Goal: Communication & Community: Answer question/provide support

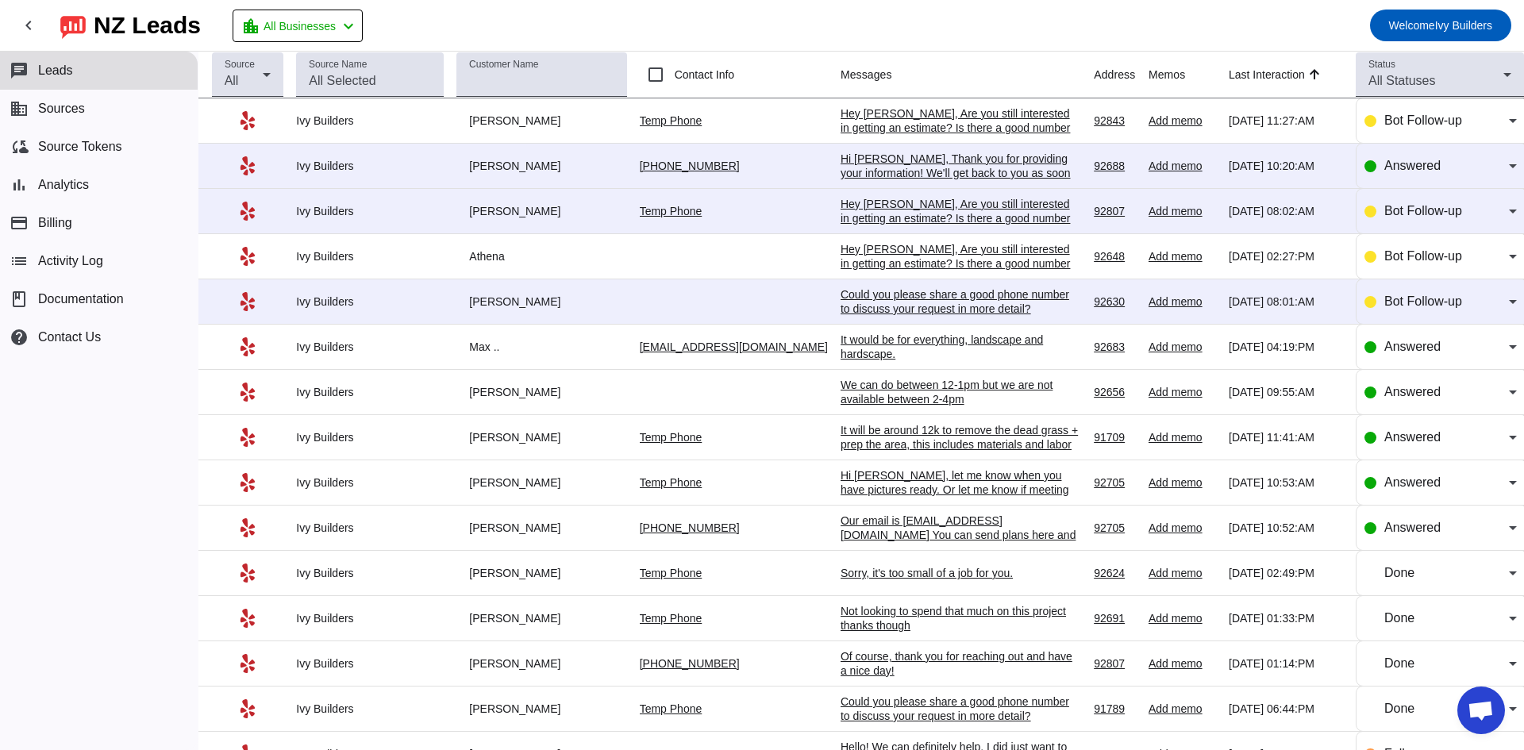
click at [912, 160] on div "Hi [PERSON_NAME], Thank you for providing your information! We'll get back to y…" at bounding box center [959, 173] width 238 height 43
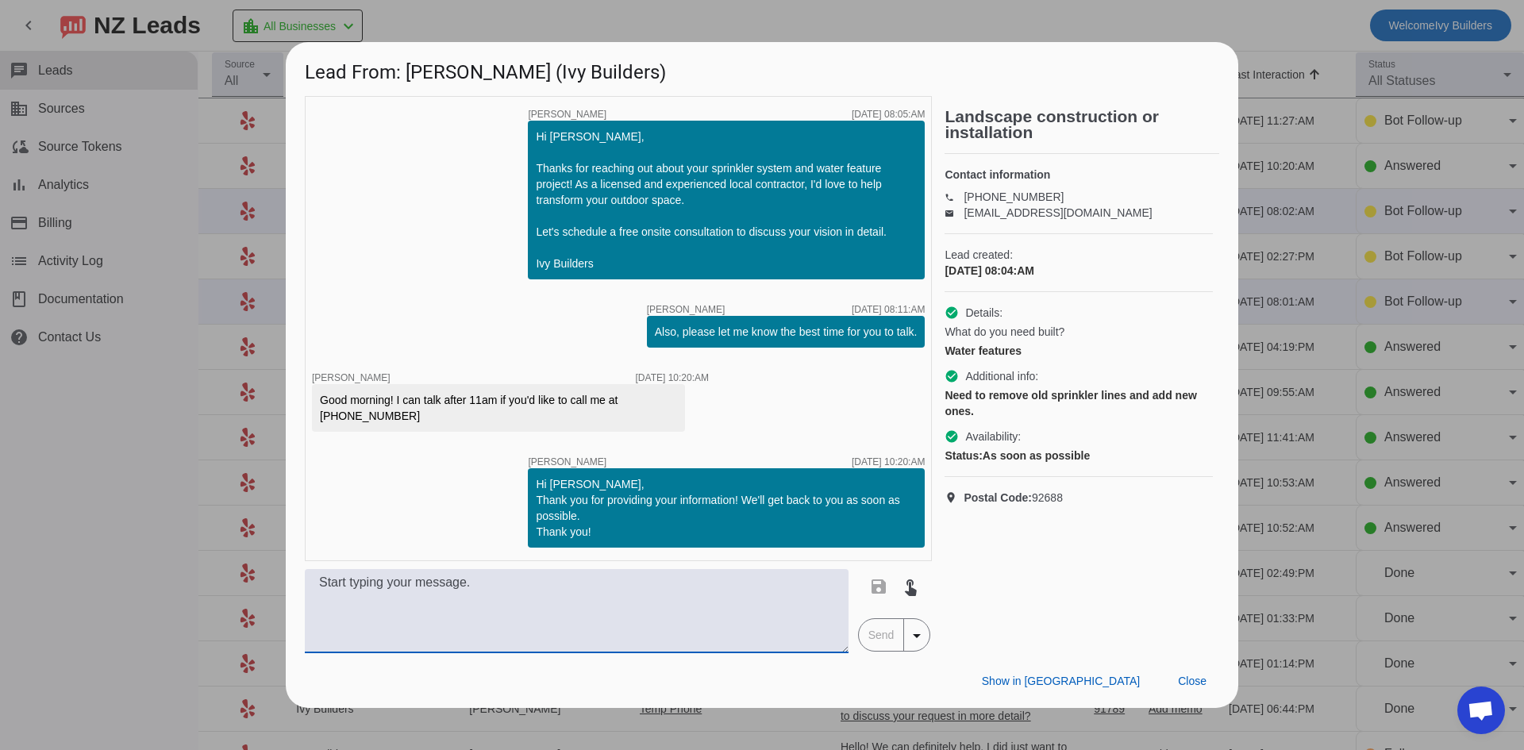
click at [674, 594] on textarea at bounding box center [577, 611] width 544 height 84
paste textarea "Hello! We can definitely help, I’m not sure if you saw our $10,000 job minimum …"
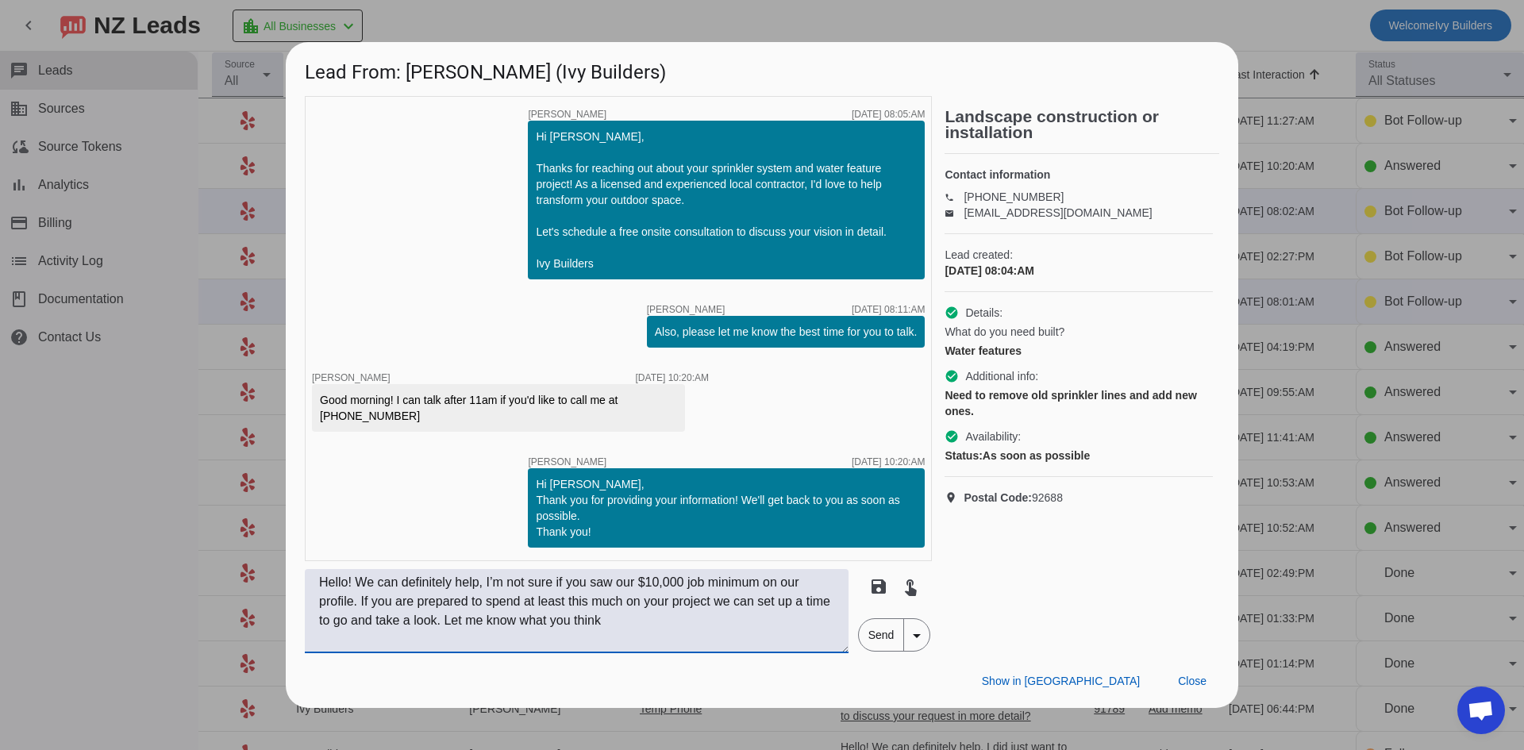
drag, startPoint x: 613, startPoint y: 579, endPoint x: 486, endPoint y: 590, distance: 128.2
click at [486, 590] on textarea "Hello! We can definitely help, I’m not sure if you saw our $10,000 job minimum …" at bounding box center [577, 611] width 544 height 84
drag, startPoint x: 753, startPoint y: 581, endPoint x: 828, endPoint y: 581, distance: 75.4
click at [828, 581] on textarea "Hello! We can definitely help, I did want to mention our $10,000 job minimum on…" at bounding box center [577, 611] width 544 height 84
click at [461, 621] on textarea "Hello! We can definitely help, I did want to mention our $10,000 job minimum. I…" at bounding box center [577, 611] width 544 height 84
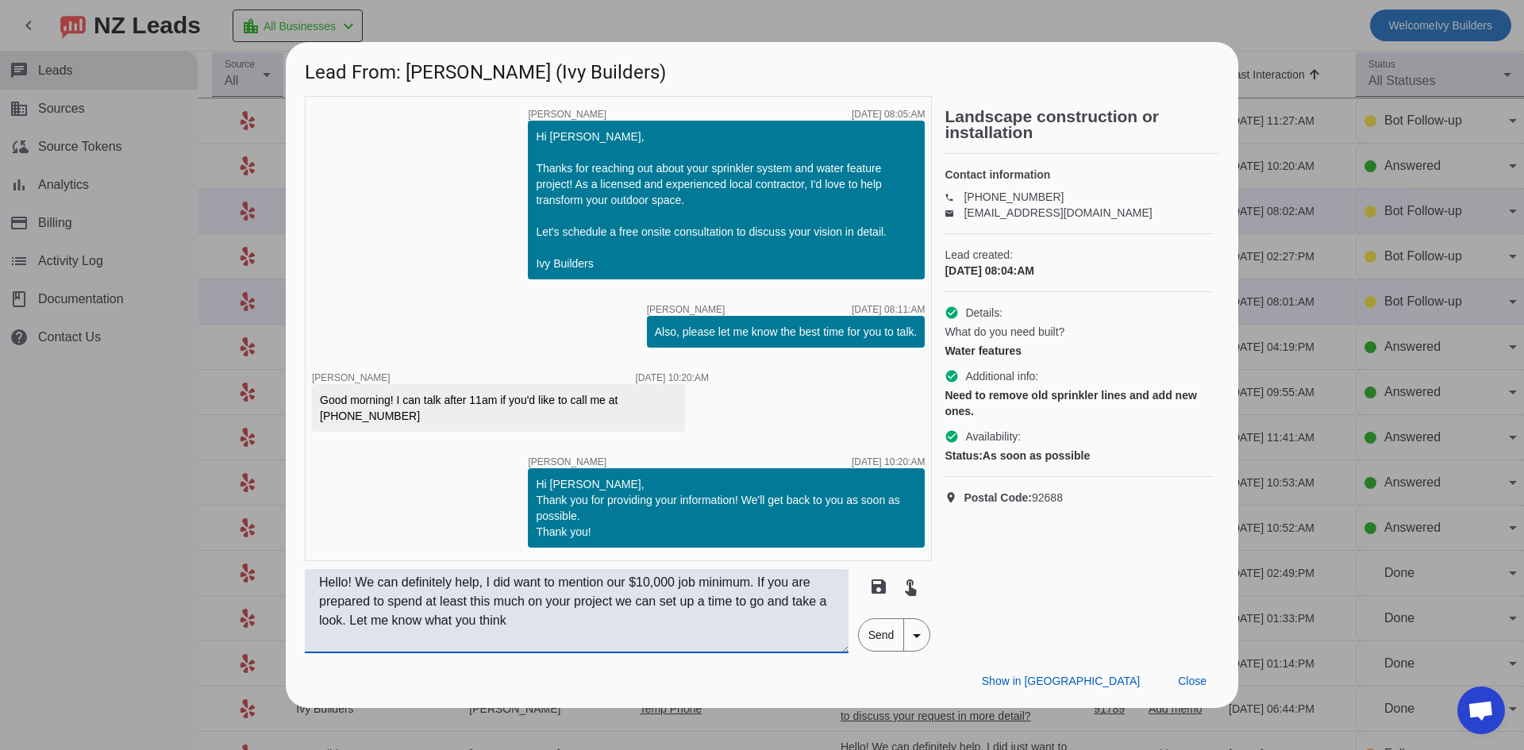
click at [461, 621] on textarea "Hello! We can definitely help, I did want to mention our $10,000 job minimum. I…" at bounding box center [577, 611] width 544 height 84
type textarea "Hello! We can definitely help, I did want to mention our $10,000 job minimum. I…"
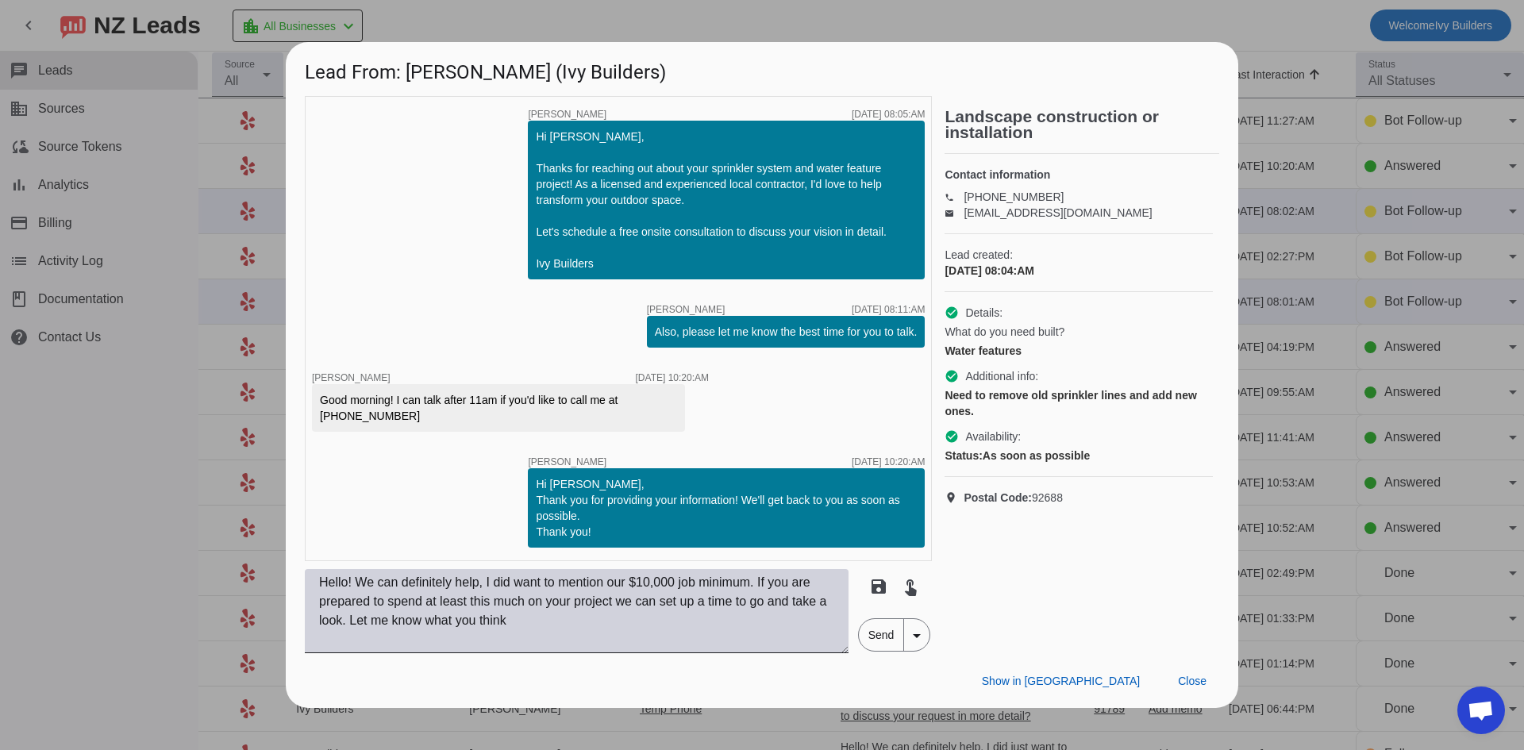
drag, startPoint x: 761, startPoint y: 643, endPoint x: 770, endPoint y: 640, distance: 9.3
click at [761, 643] on textarea "Hello! We can definitely help, I did want to mention our $10,000 job minimum. I…" at bounding box center [577, 611] width 544 height 84
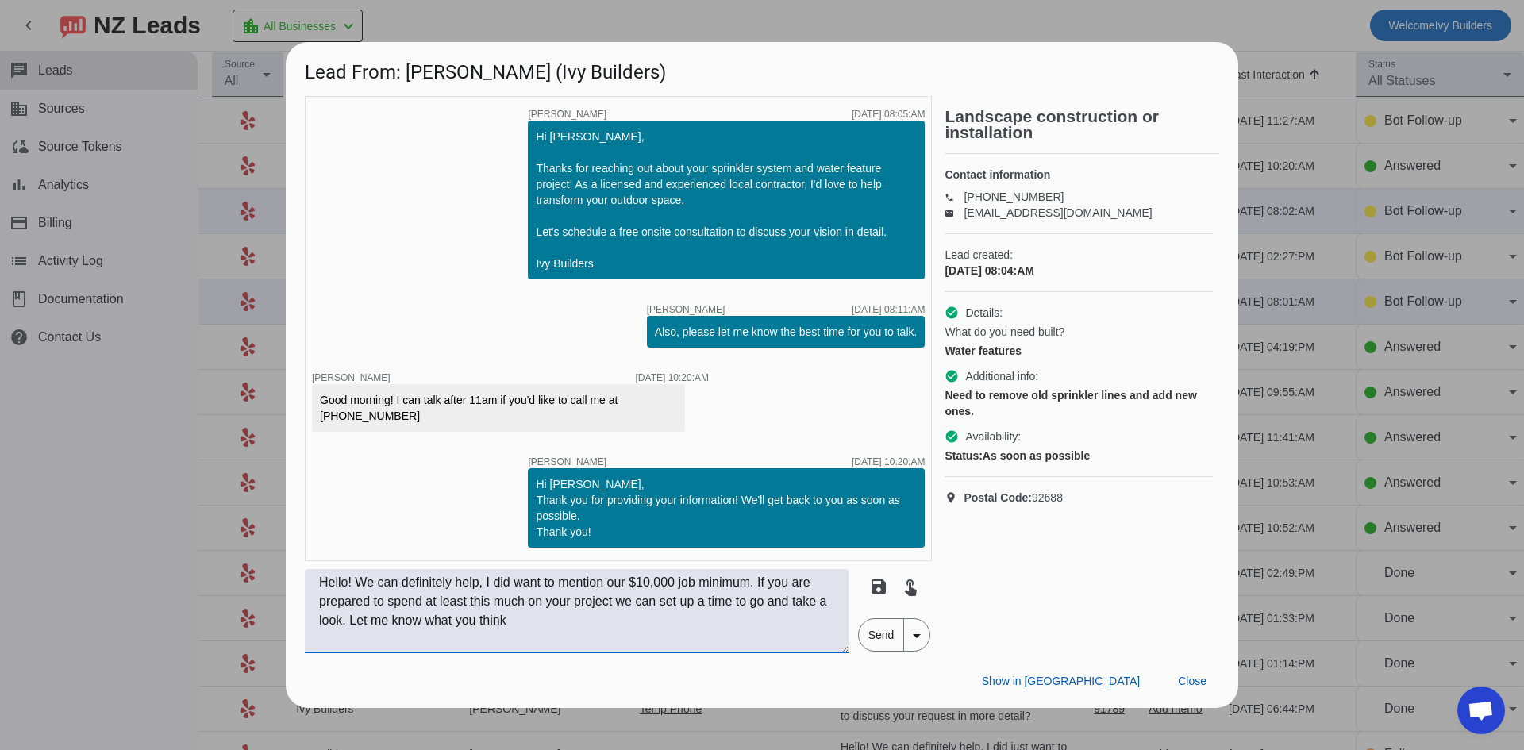
click at [874, 637] on span "Send" at bounding box center [881, 635] width 45 height 32
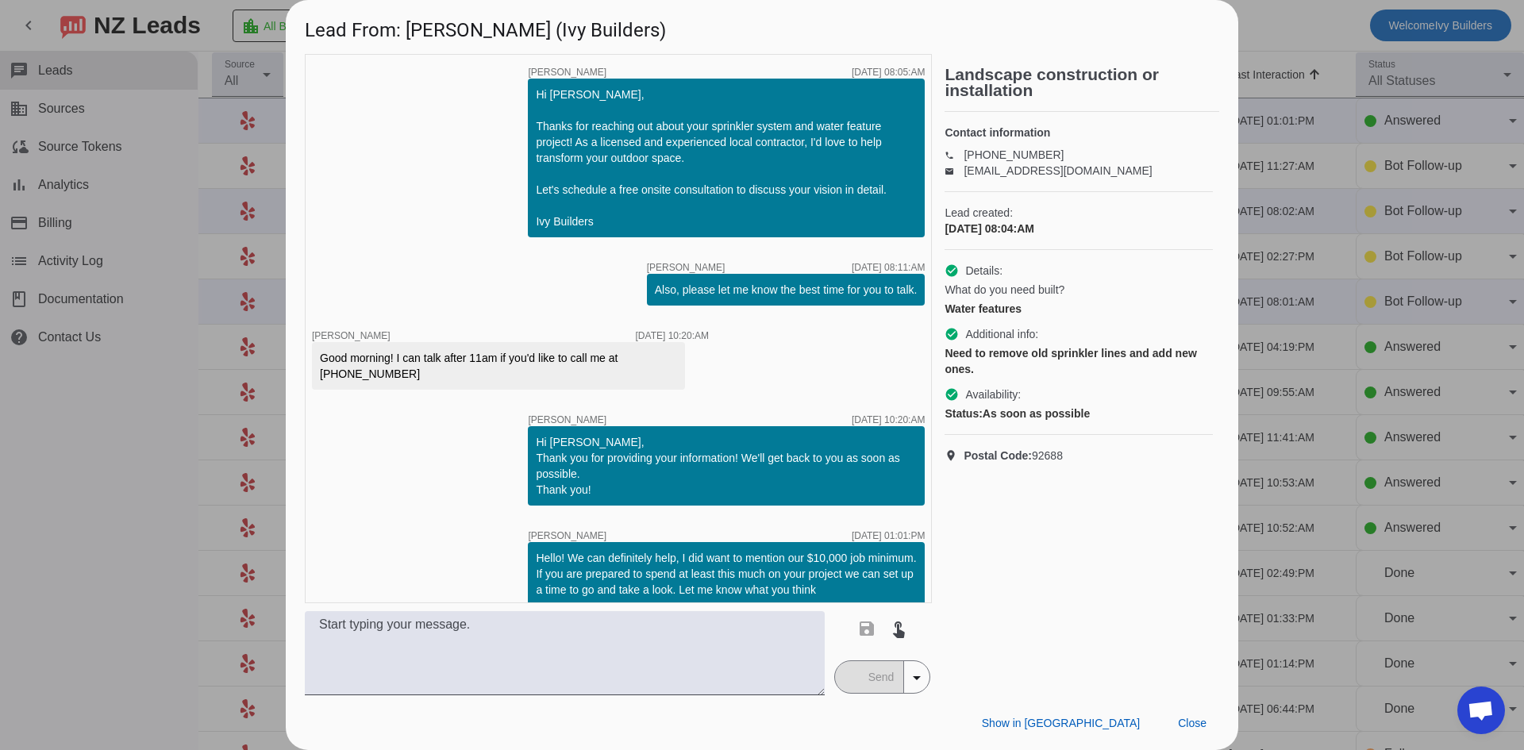
scroll to position [16, 0]
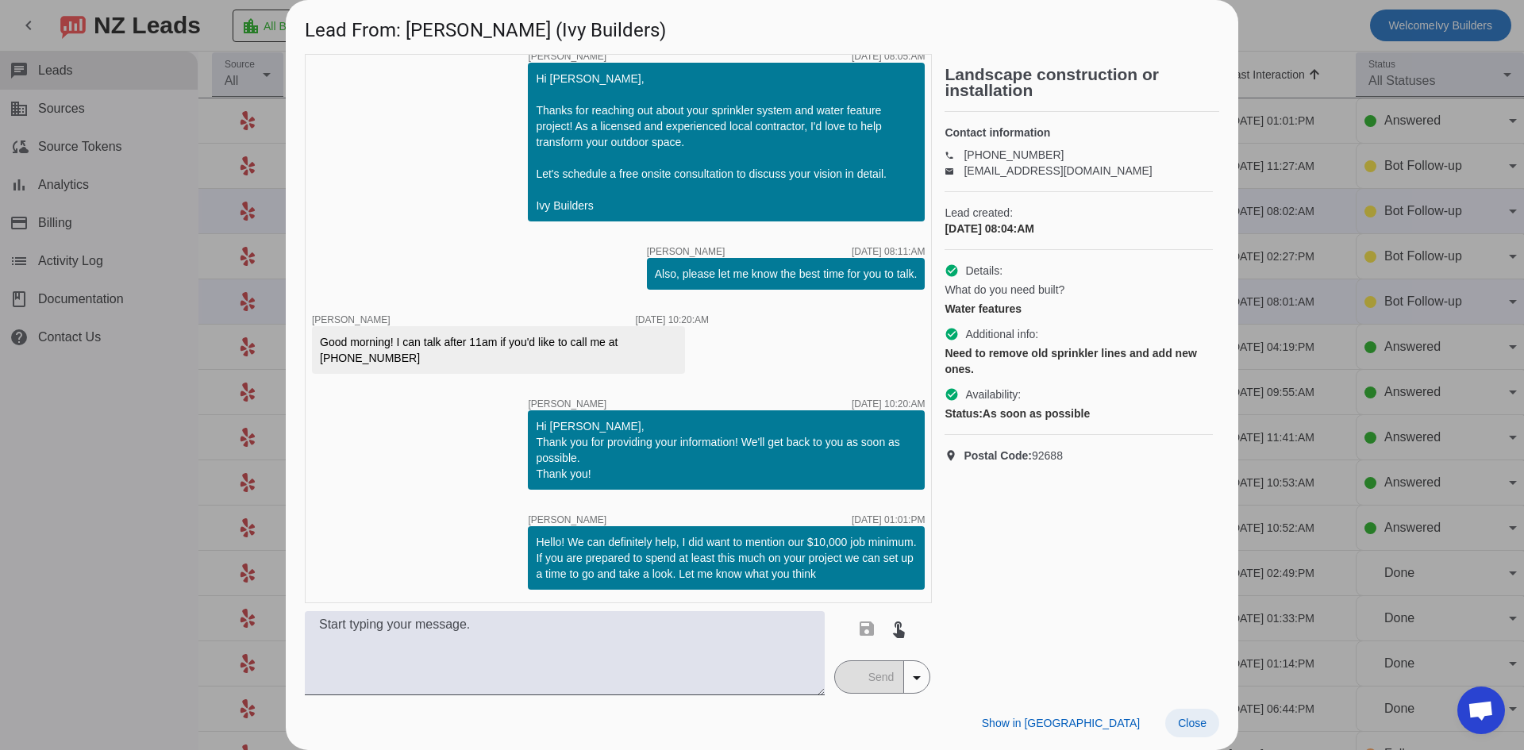
click at [1193, 730] on span at bounding box center [1192, 723] width 54 height 29
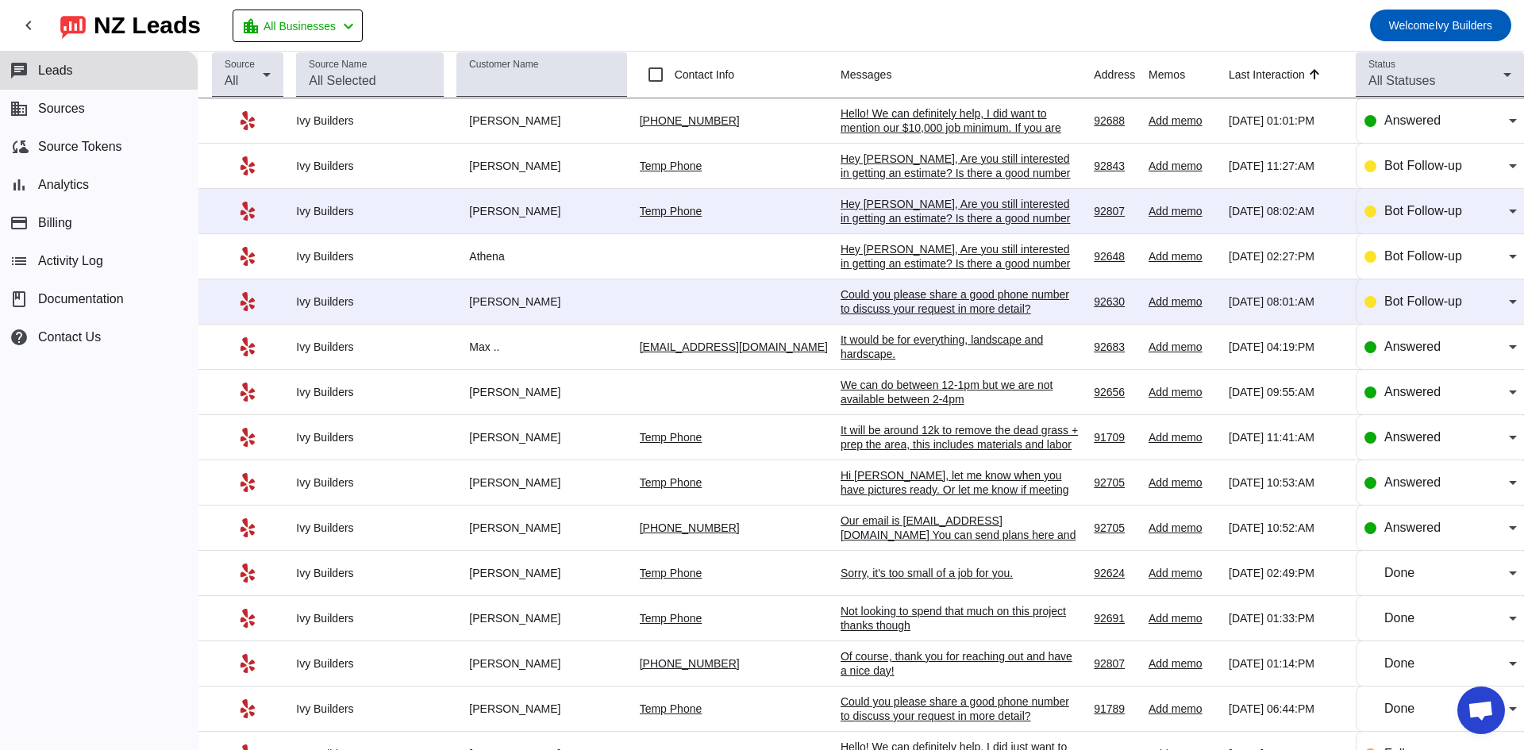
click at [840, 353] on div "It would be for everything, landscape and hardscape." at bounding box center [959, 346] width 238 height 29
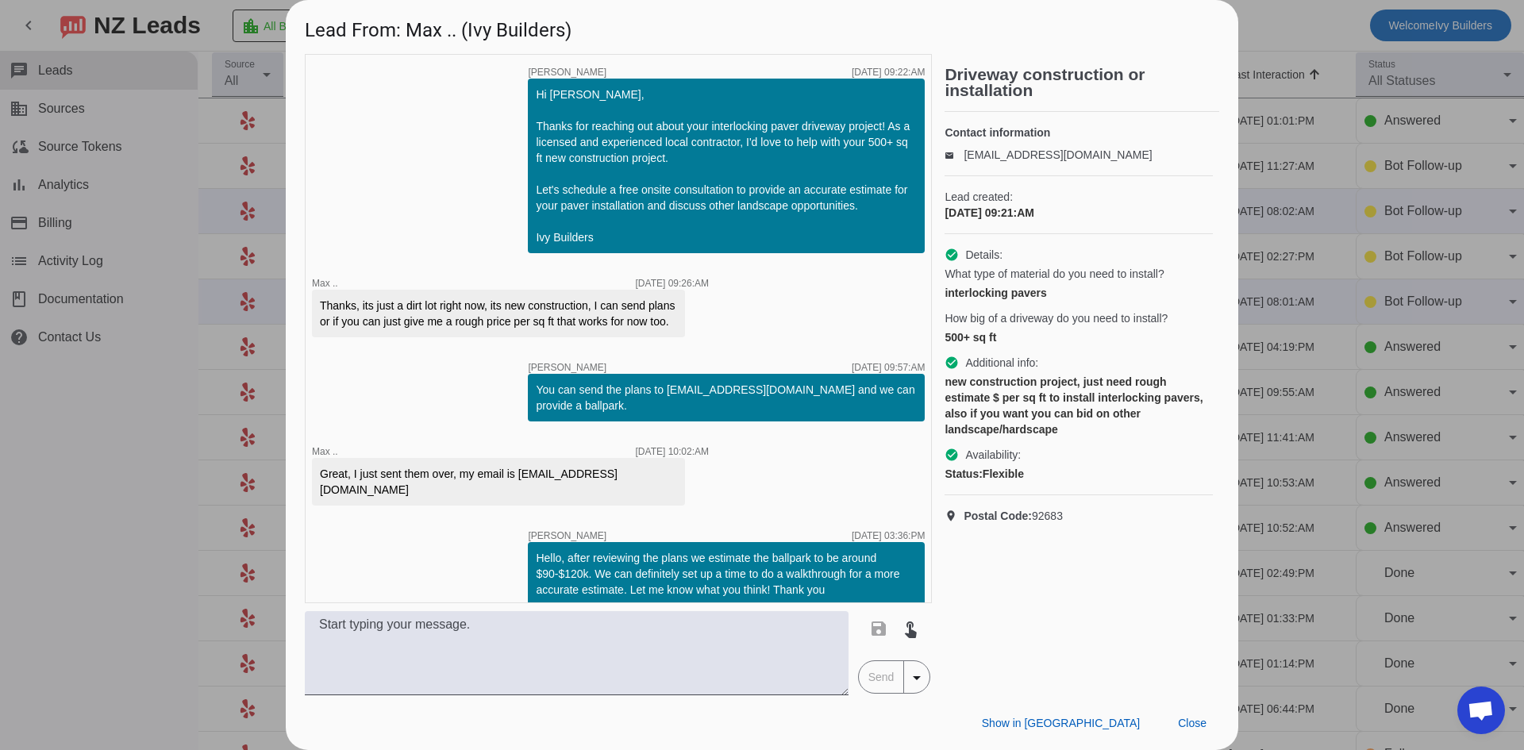
scroll to position [152, 0]
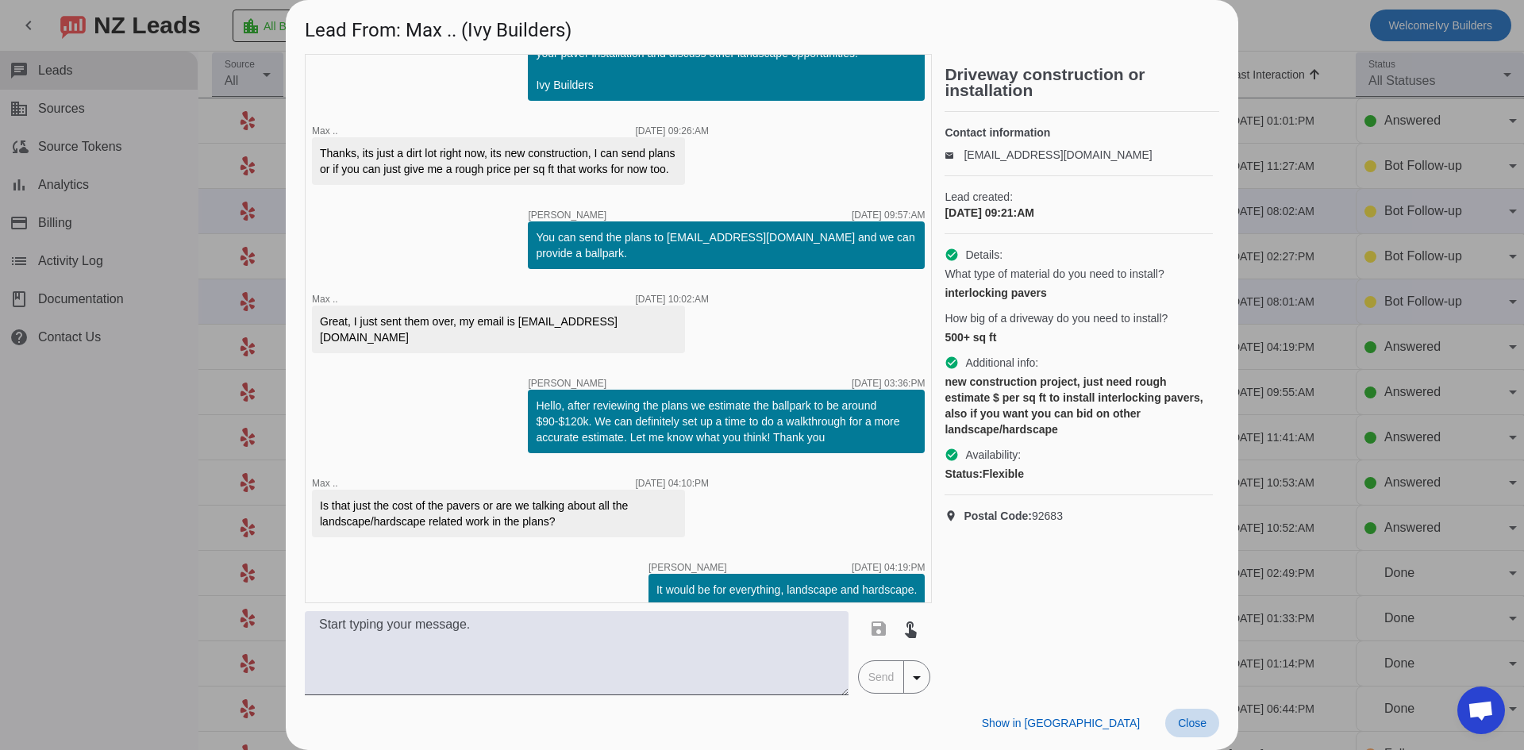
click at [1192, 716] on button "Close" at bounding box center [1192, 723] width 54 height 29
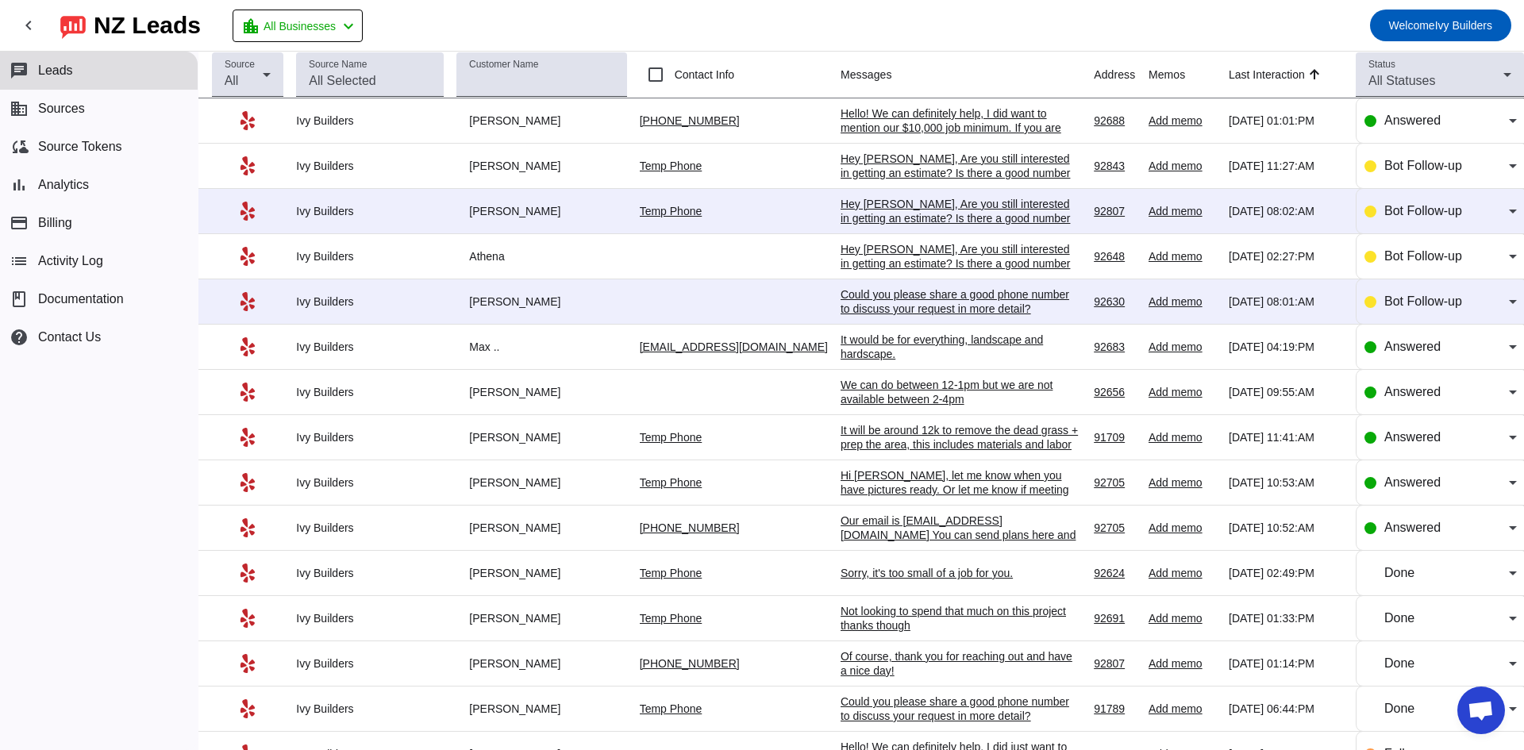
click at [911, 174] on div "Hey [PERSON_NAME], Are you still interested in getting an estimate? Is there a …" at bounding box center [959, 173] width 238 height 43
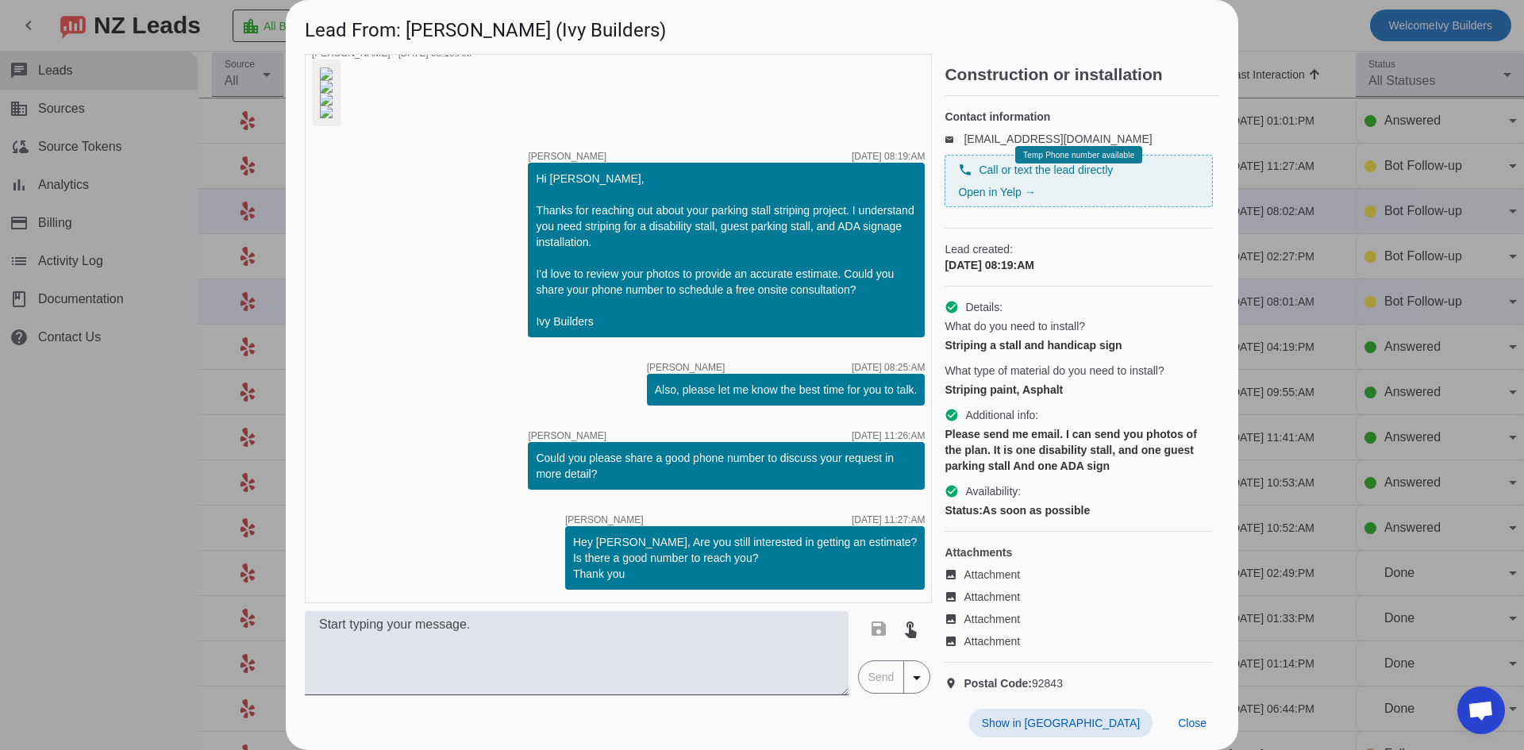
scroll to position [325, 0]
click at [1189, 727] on span "Close" at bounding box center [1192, 723] width 29 height 13
